Goal: Task Accomplishment & Management: Use online tool/utility

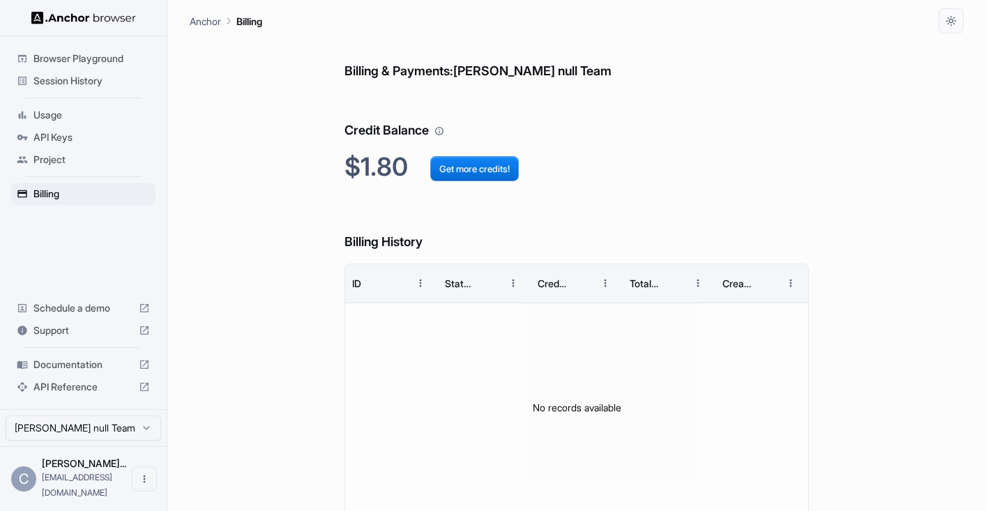
click at [87, 116] on span "Usage" at bounding box center [91, 115] width 116 height 14
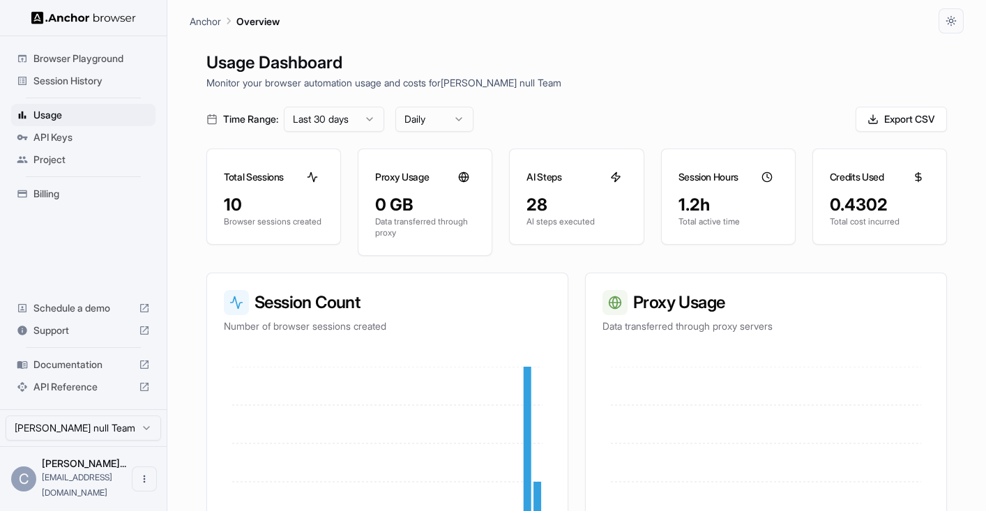
click at [88, 77] on span "Session History" at bounding box center [91, 81] width 116 height 14
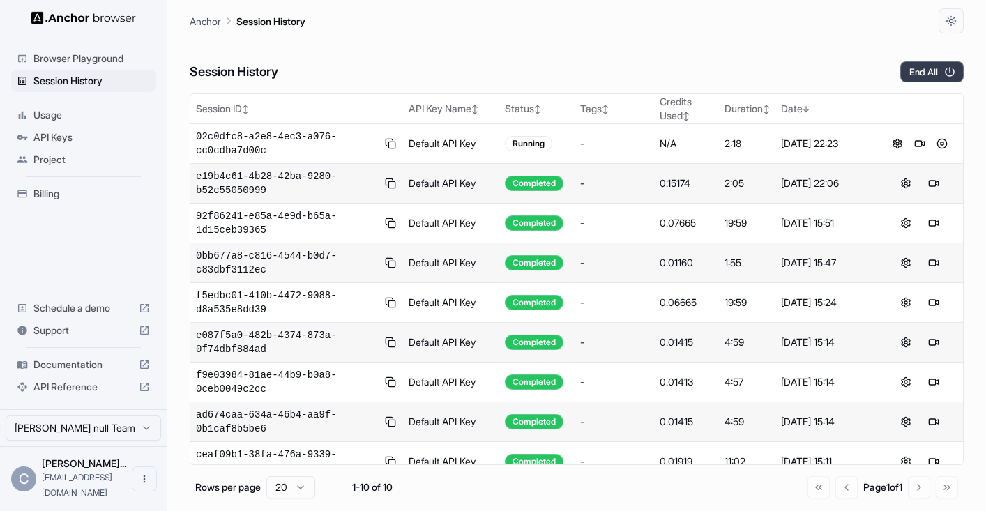
click at [919, 68] on button "End All" at bounding box center [931, 71] width 63 height 21
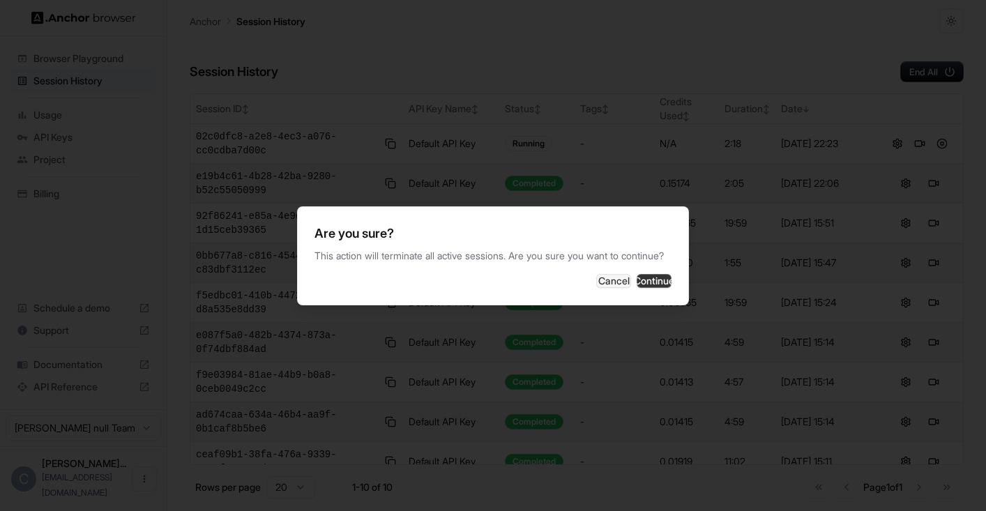
click at [639, 285] on button "Continue" at bounding box center [654, 281] width 35 height 14
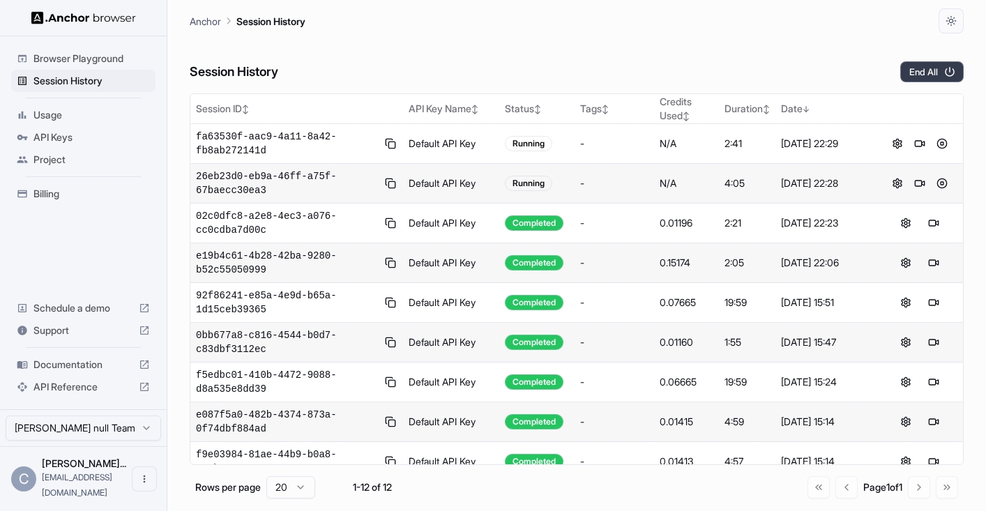
click at [928, 69] on button "End All" at bounding box center [931, 71] width 63 height 21
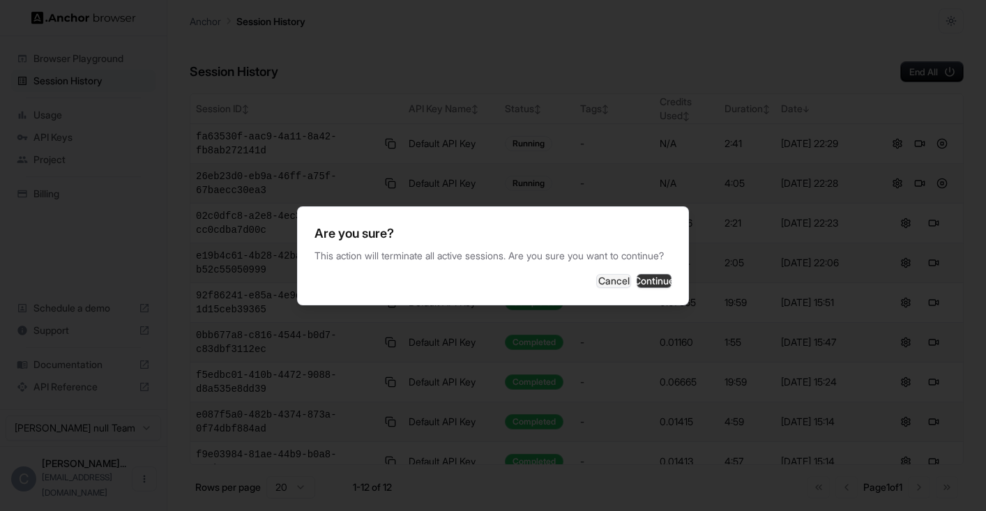
click at [647, 282] on button "Continue" at bounding box center [654, 281] width 35 height 14
